Goal: Task Accomplishment & Management: Manage account settings

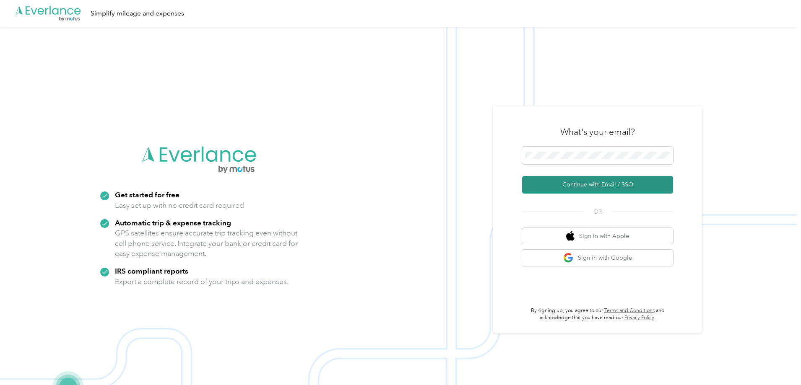
click at [580, 183] on button "Continue with Email / SSO" at bounding box center [597, 185] width 151 height 18
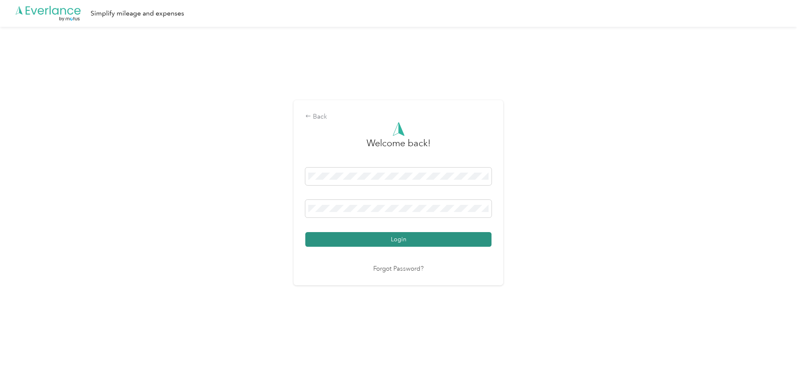
click at [362, 237] on button "Login" at bounding box center [398, 239] width 186 height 15
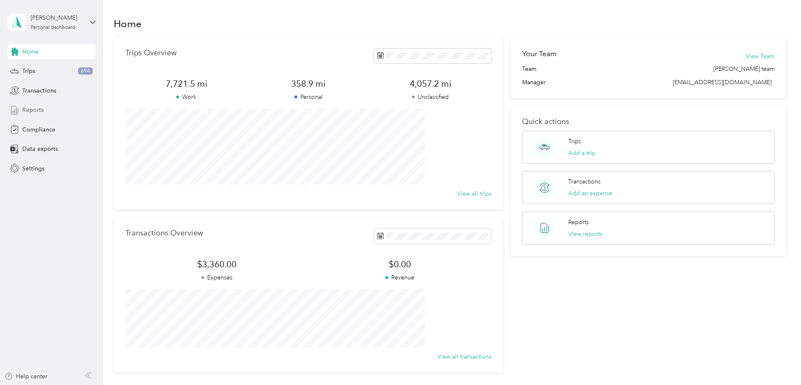
click at [42, 109] on span "Reports" at bounding box center [32, 110] width 21 height 9
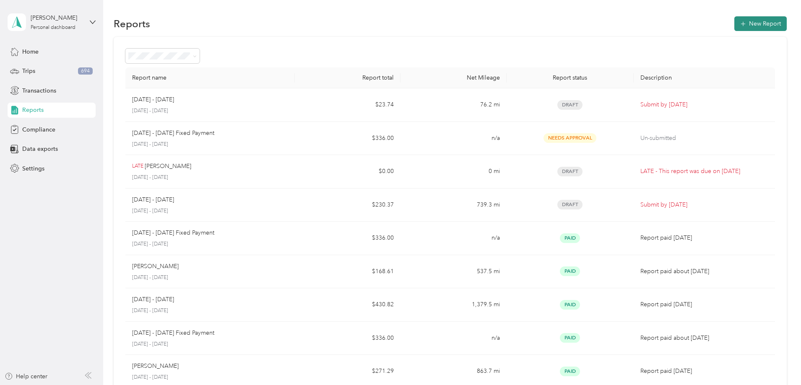
click at [734, 26] on button "New Report" at bounding box center [760, 23] width 52 height 15
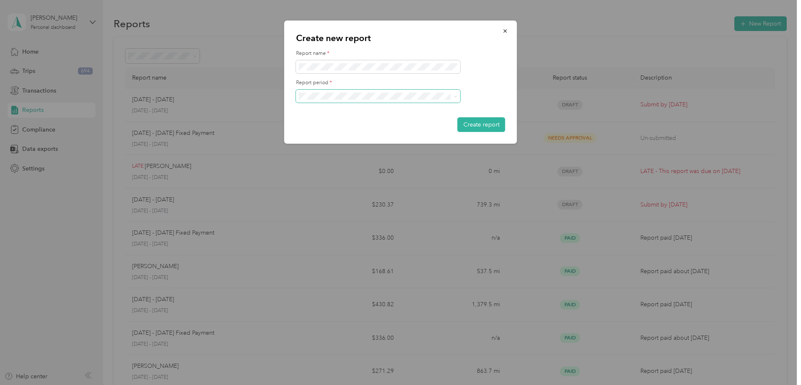
click at [458, 97] on span at bounding box center [378, 96] width 164 height 13
click at [367, 122] on div "[DATE] - [DATE]" at bounding box center [378, 125] width 153 height 9
click at [476, 126] on button "Create report" at bounding box center [482, 124] width 48 height 15
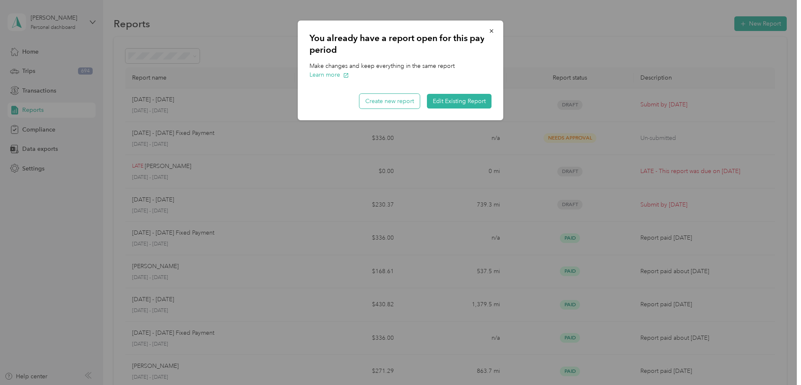
click at [397, 102] on button "Create new report" at bounding box center [389, 101] width 60 height 15
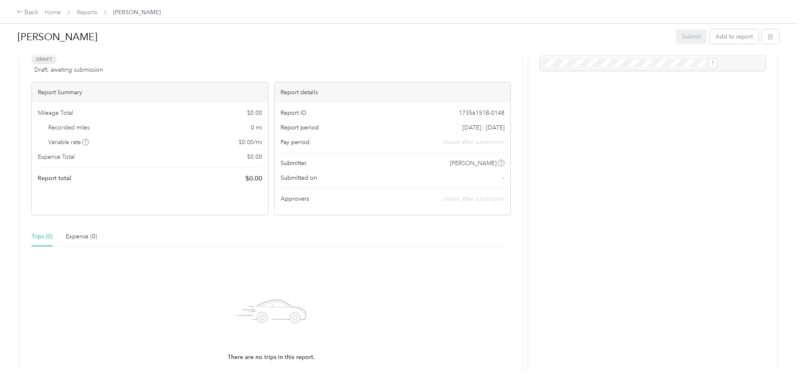
scroll to position [126, 0]
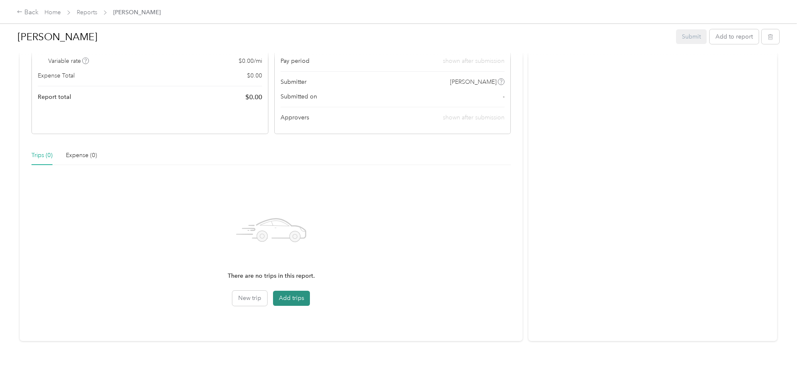
click at [307, 296] on button "Add trips" at bounding box center [291, 298] width 37 height 15
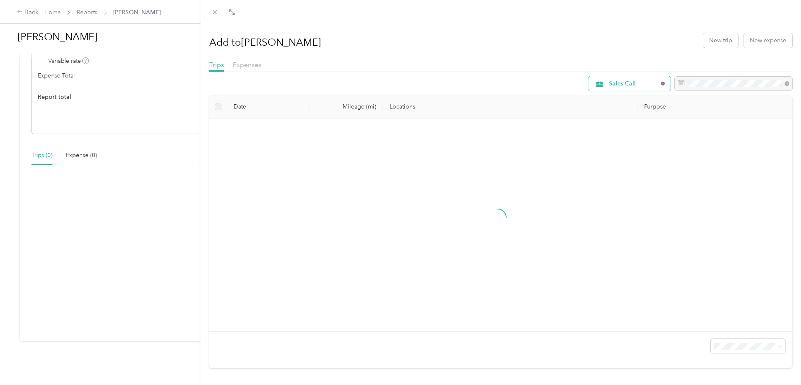
click at [661, 85] on icon at bounding box center [662, 83] width 3 height 3
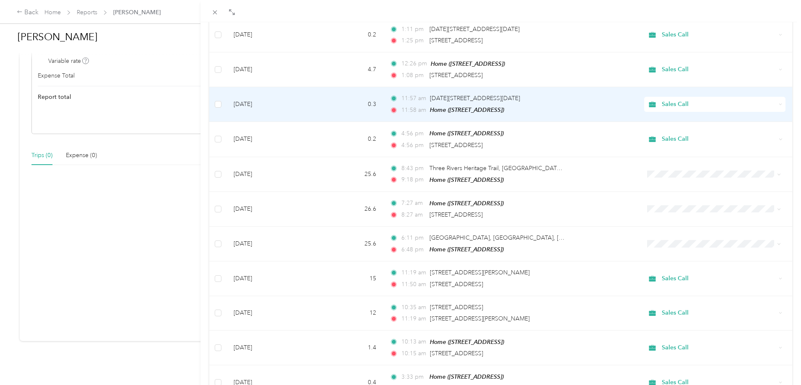
scroll to position [419, 0]
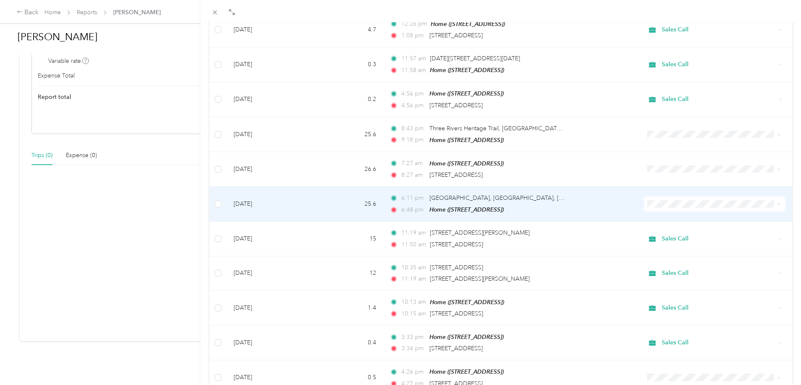
click at [774, 201] on span at bounding box center [777, 204] width 7 height 9
click at [777, 203] on icon at bounding box center [779, 205] width 4 height 4
click at [694, 214] on span "Sales Call" at bounding box center [716, 215] width 113 height 9
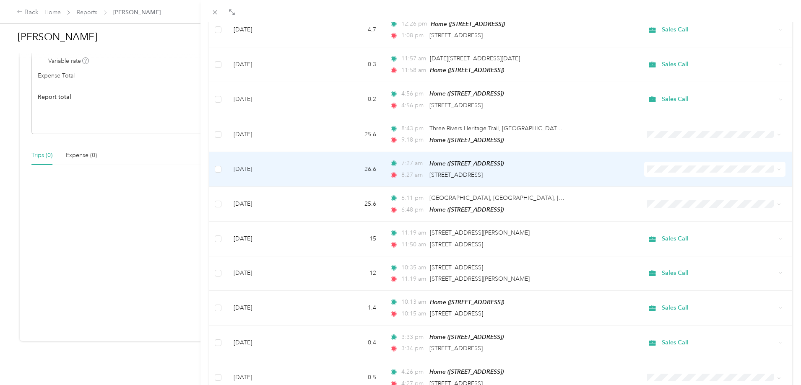
click at [777, 168] on icon at bounding box center [779, 170] width 4 height 4
click at [685, 180] on span "Sales Call" at bounding box center [716, 180] width 113 height 9
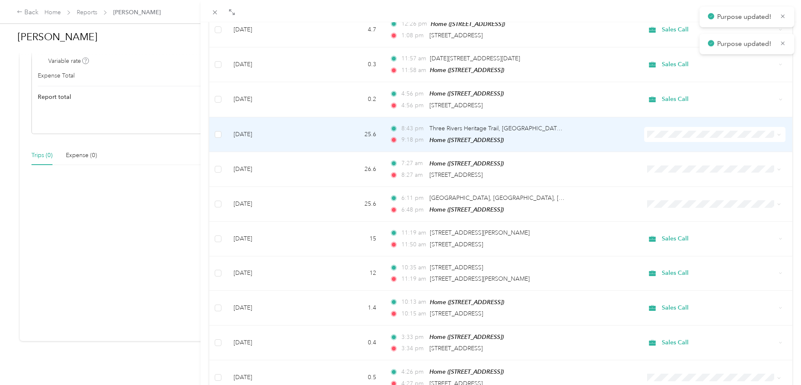
click at [774, 130] on span at bounding box center [777, 134] width 7 height 9
click at [777, 133] on icon at bounding box center [779, 135] width 4 height 4
click at [672, 144] on span "Sales Call" at bounding box center [716, 141] width 113 height 9
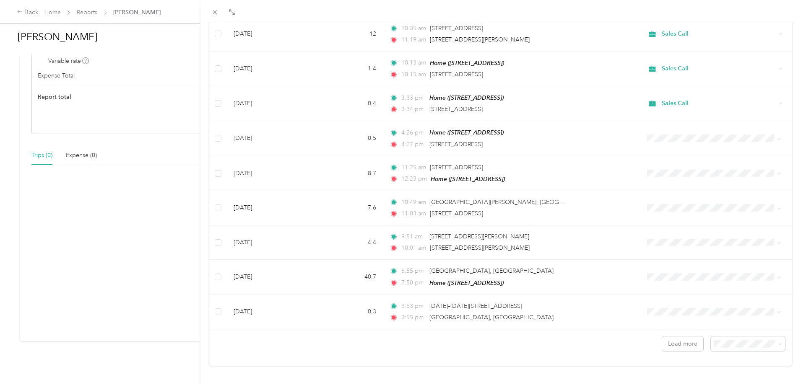
scroll to position [660, 0]
click at [682, 336] on button "Load more" at bounding box center [682, 343] width 41 height 15
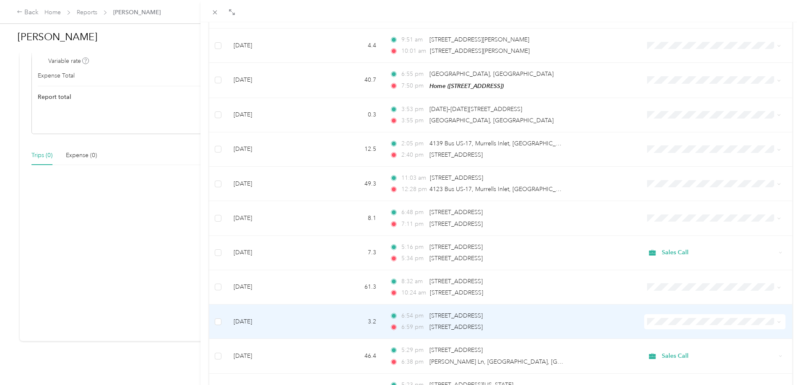
scroll to position [870, 0]
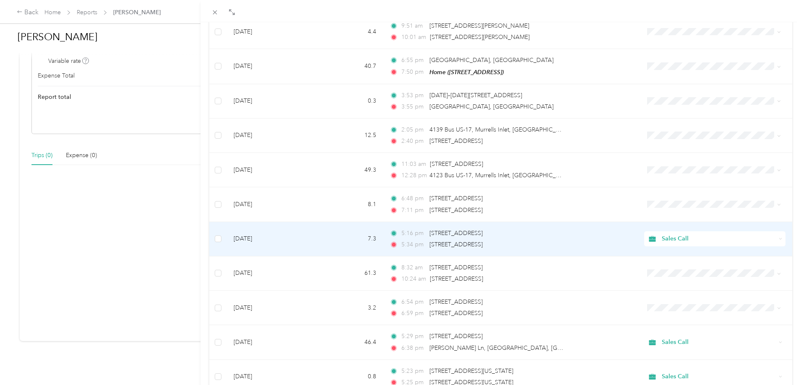
click at [779, 237] on icon at bounding box center [781, 239] width 4 height 4
click at [657, 266] on li "Personal" at bounding box center [710, 262] width 140 height 15
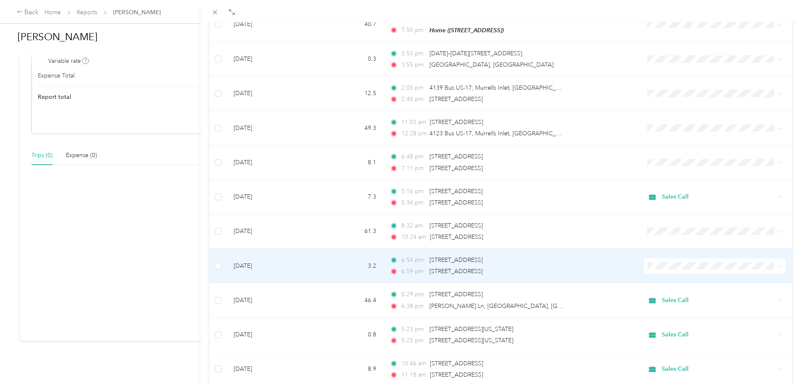
scroll to position [954, 0]
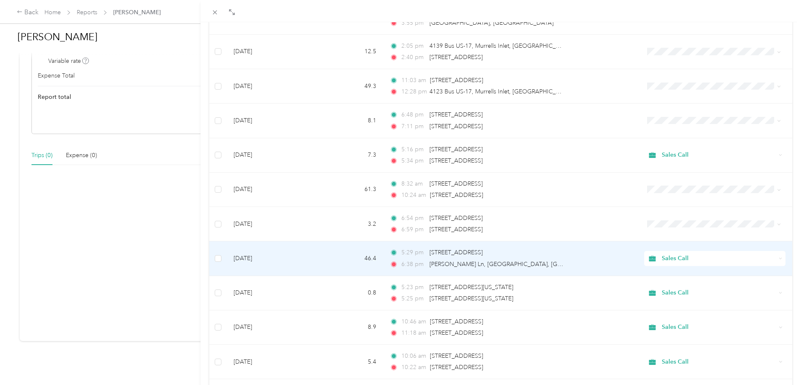
click at [779, 257] on icon at bounding box center [781, 259] width 4 height 4
click at [690, 281] on span "Personal" at bounding box center [716, 281] width 113 height 9
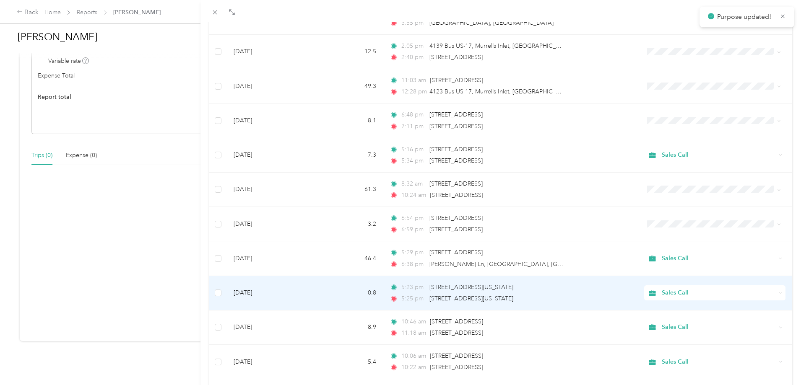
click at [779, 292] on icon at bounding box center [781, 294] width 4 height 4
click at [676, 315] on span "Personal" at bounding box center [716, 316] width 113 height 9
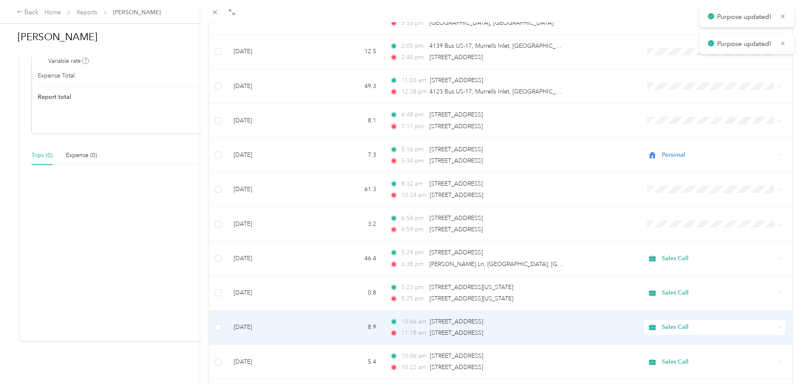
scroll to position [996, 0]
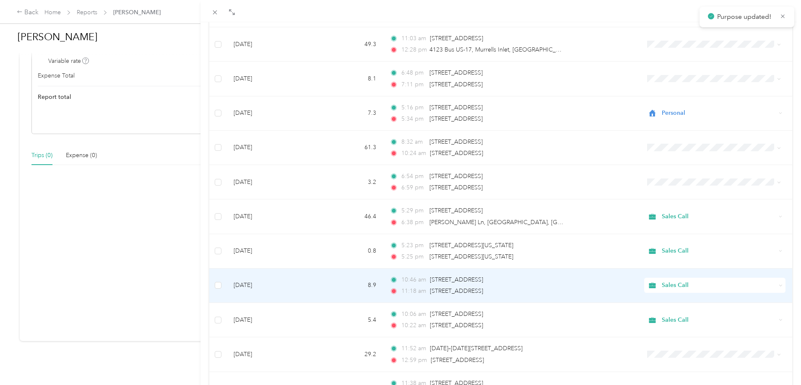
click at [779, 284] on icon at bounding box center [781, 286] width 4 height 4
click at [658, 310] on li "Personal" at bounding box center [710, 305] width 140 height 15
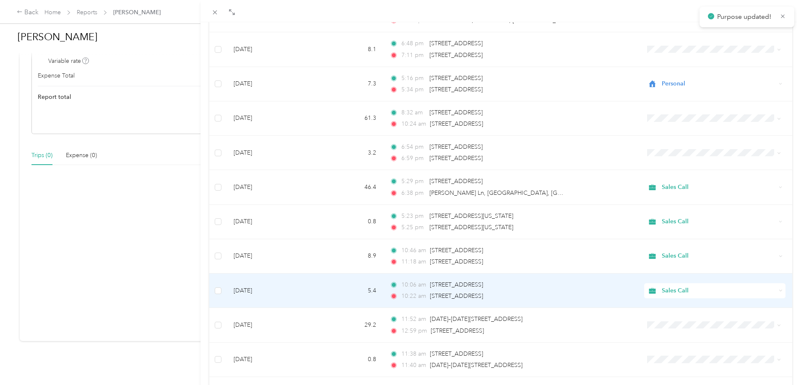
scroll to position [1038, 0]
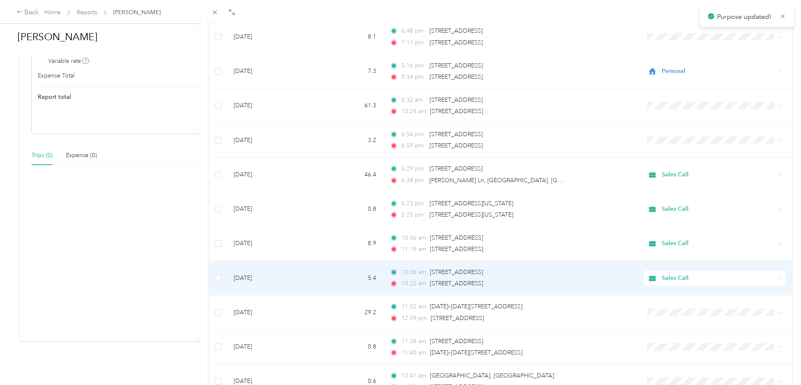
click at [779, 276] on icon at bounding box center [781, 278] width 4 height 4
click at [677, 302] on li "Personal" at bounding box center [710, 301] width 140 height 15
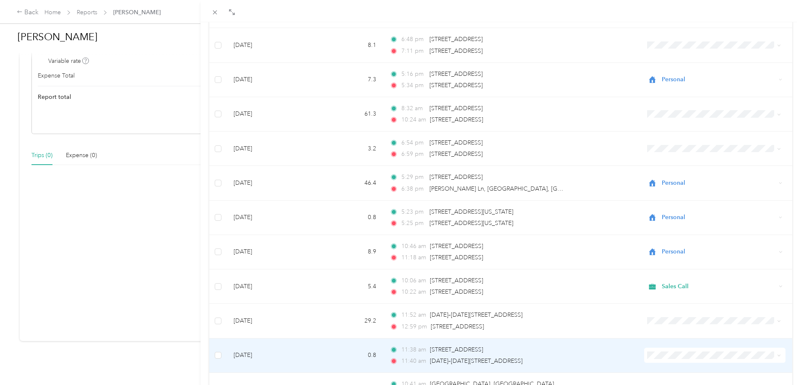
scroll to position [996, 0]
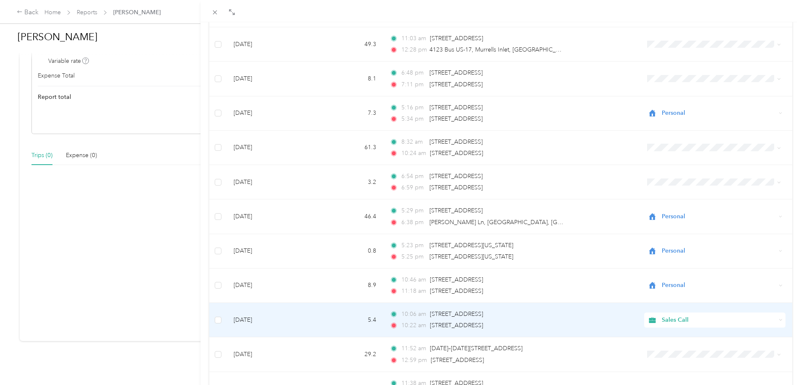
click at [779, 318] on icon at bounding box center [781, 320] width 4 height 4
click at [681, 341] on span "Personal" at bounding box center [716, 343] width 113 height 9
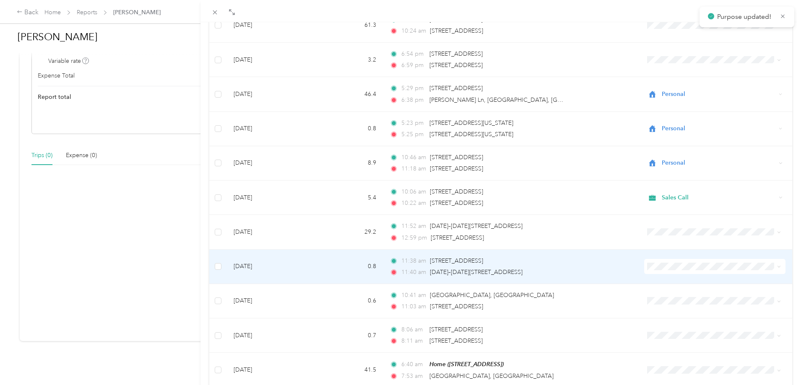
scroll to position [1122, 0]
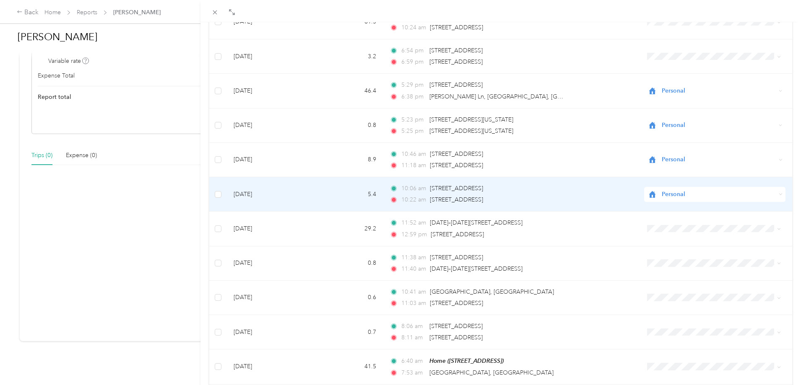
click at [780, 194] on icon at bounding box center [781, 194] width 3 height 1
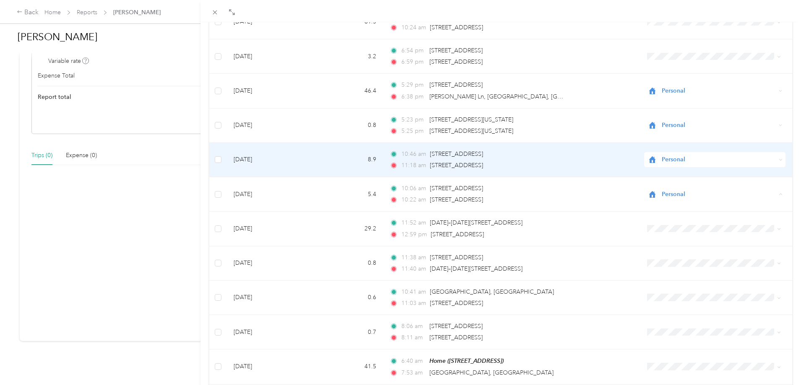
click at [757, 155] on span "Personal" at bounding box center [719, 159] width 114 height 9
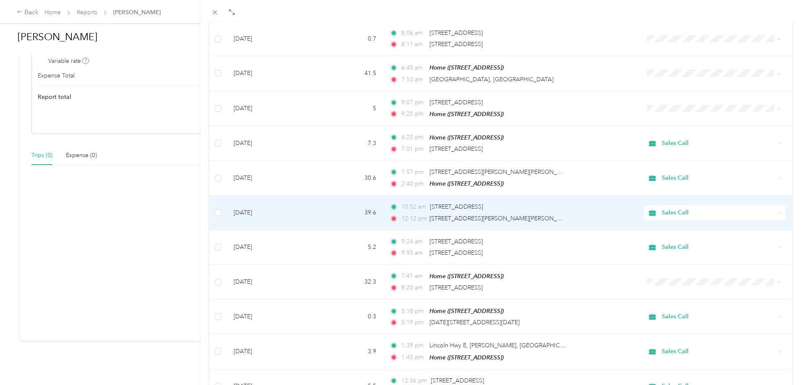
scroll to position [1457, 0]
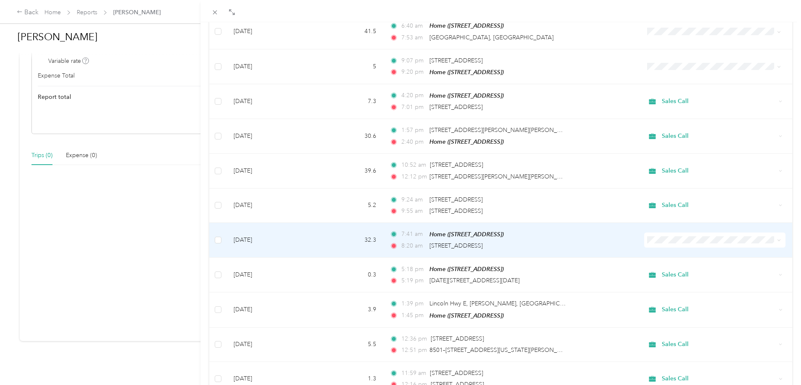
click at [778, 240] on icon at bounding box center [779, 241] width 3 height 2
click at [678, 247] on li "Sales Call" at bounding box center [710, 246] width 140 height 15
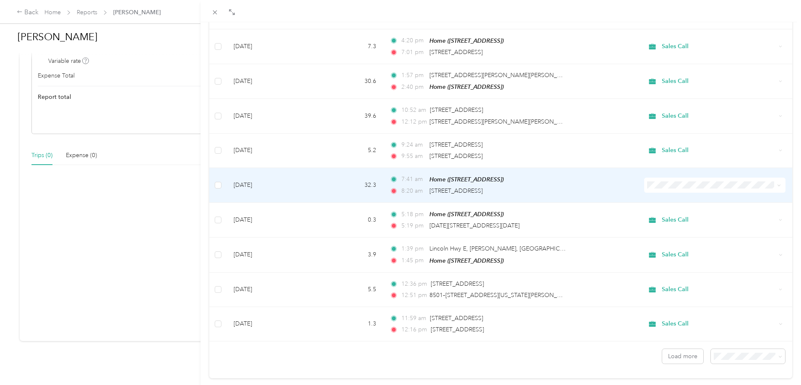
scroll to position [1523, 0]
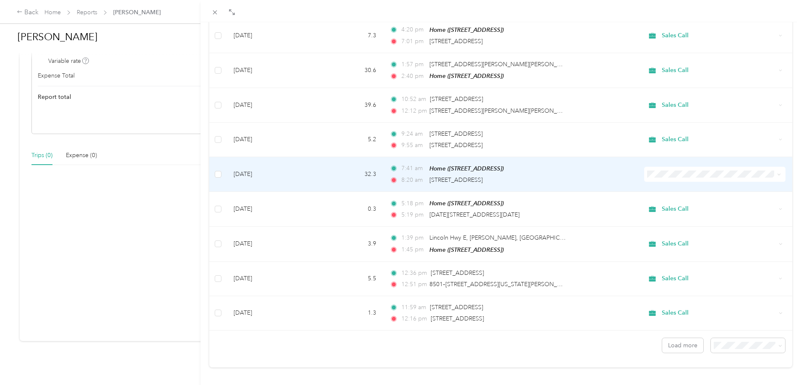
click at [777, 173] on icon at bounding box center [779, 175] width 4 height 4
click at [673, 181] on span "Sales Call" at bounding box center [712, 177] width 104 height 9
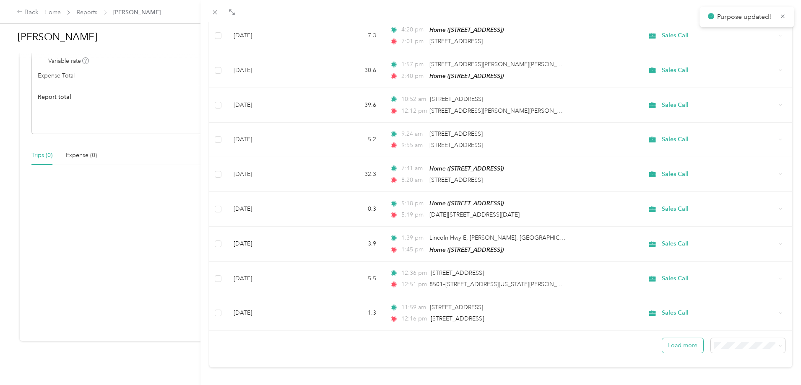
click at [674, 338] on button "Load more" at bounding box center [682, 345] width 41 height 15
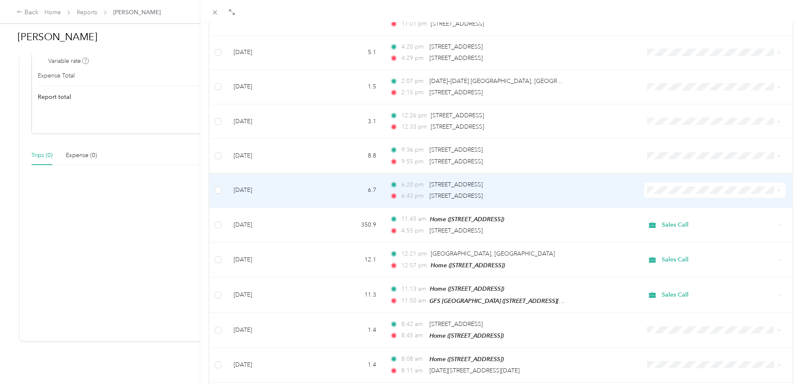
scroll to position [2320, 0]
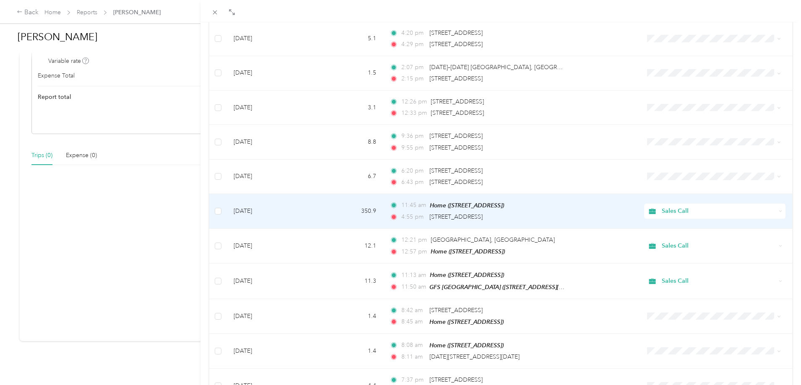
click at [772, 204] on div "Sales Call" at bounding box center [714, 211] width 141 height 15
click at [657, 226] on span "Personal" at bounding box center [710, 226] width 128 height 9
click at [779, 210] on icon at bounding box center [781, 212] width 4 height 4
click at [686, 224] on span "Personal" at bounding box center [716, 226] width 113 height 9
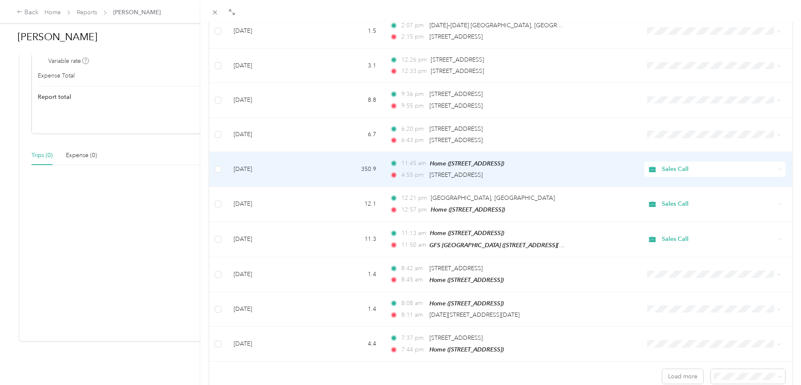
click at [777, 162] on div "Sales Call" at bounding box center [714, 169] width 141 height 15
click at [656, 186] on li "Personal" at bounding box center [710, 184] width 140 height 15
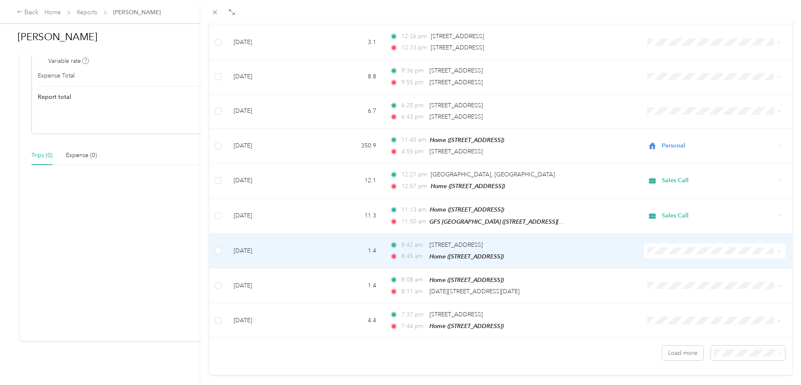
click at [777, 250] on icon at bounding box center [779, 252] width 4 height 4
click at [684, 252] on li "Sales Call" at bounding box center [710, 249] width 140 height 15
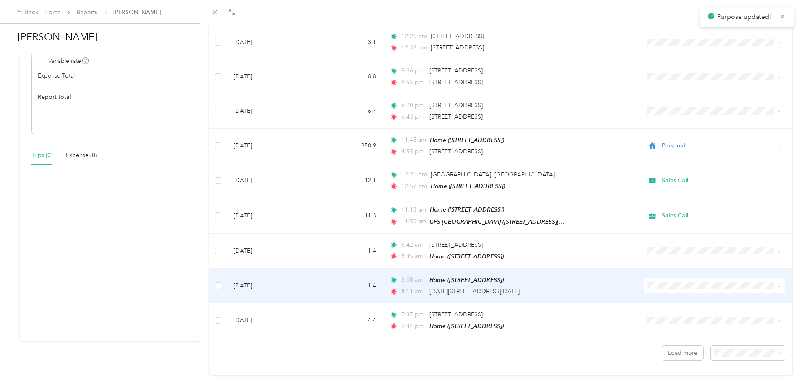
click at [777, 279] on span at bounding box center [714, 286] width 141 height 15
click at [777, 284] on icon at bounding box center [779, 286] width 4 height 4
click at [677, 284] on span "Sales Call" at bounding box center [716, 280] width 113 height 9
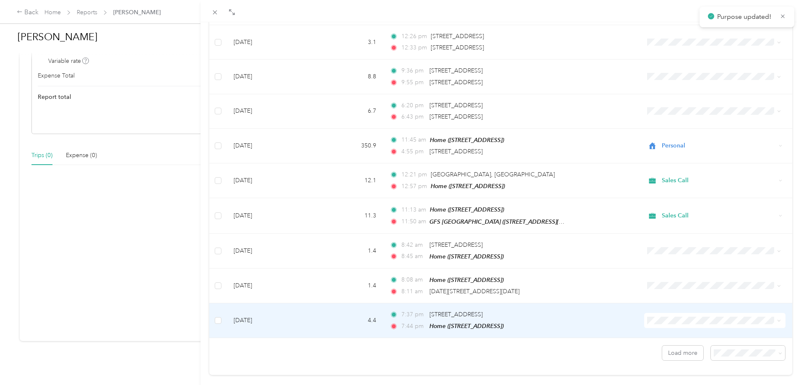
click at [777, 319] on icon at bounding box center [779, 321] width 4 height 4
click at [666, 319] on span "Sales Call" at bounding box center [716, 319] width 113 height 9
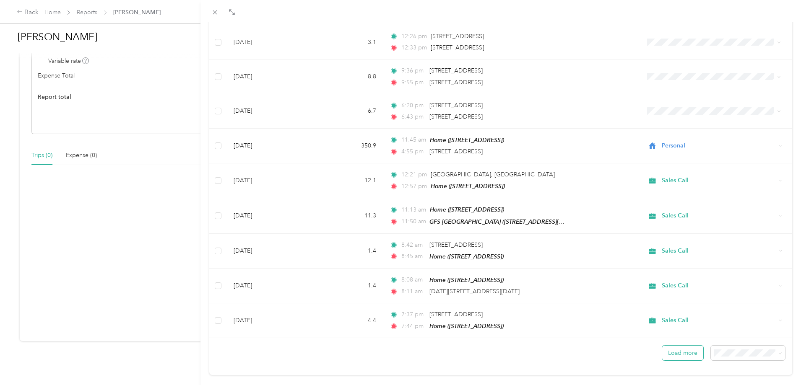
click at [678, 346] on button "Load more" at bounding box center [682, 353] width 41 height 15
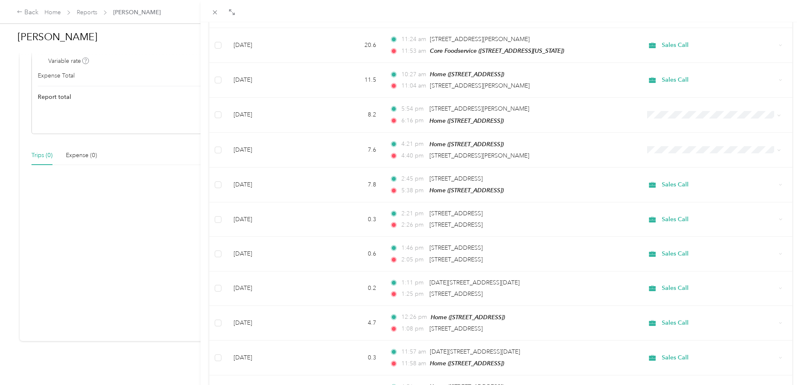
scroll to position [7, 0]
